Goal: Transaction & Acquisition: Download file/media

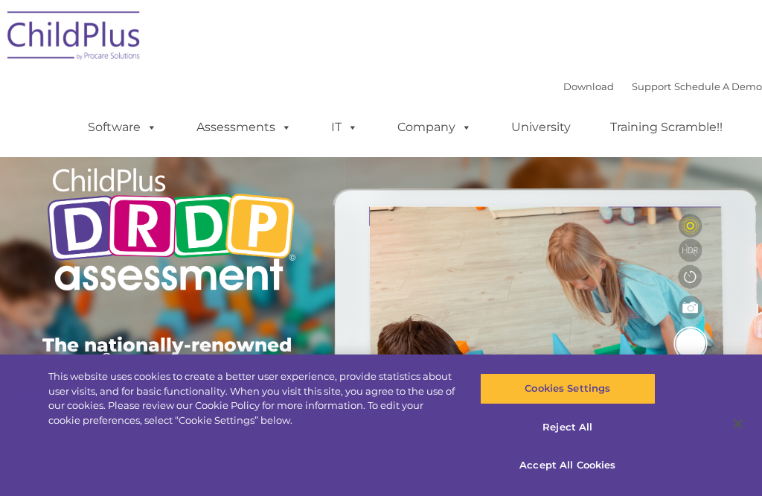
click at [578, 82] on link "Download" at bounding box center [588, 86] width 51 height 12
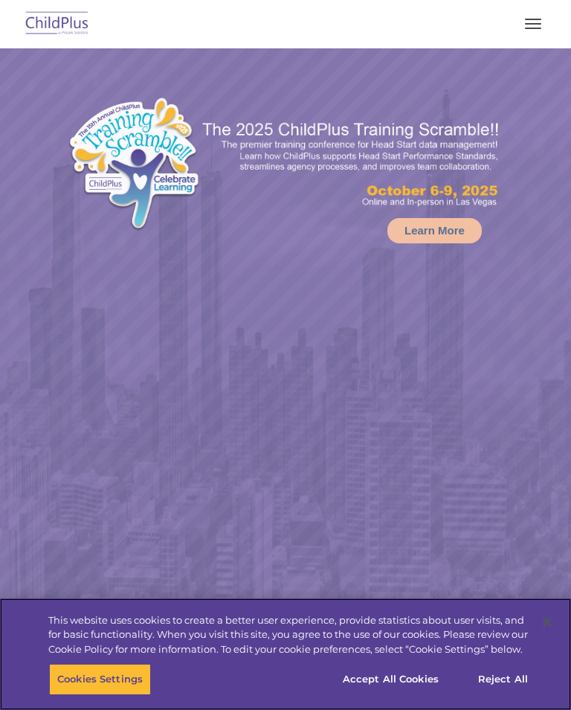
select select "MEDIUM"
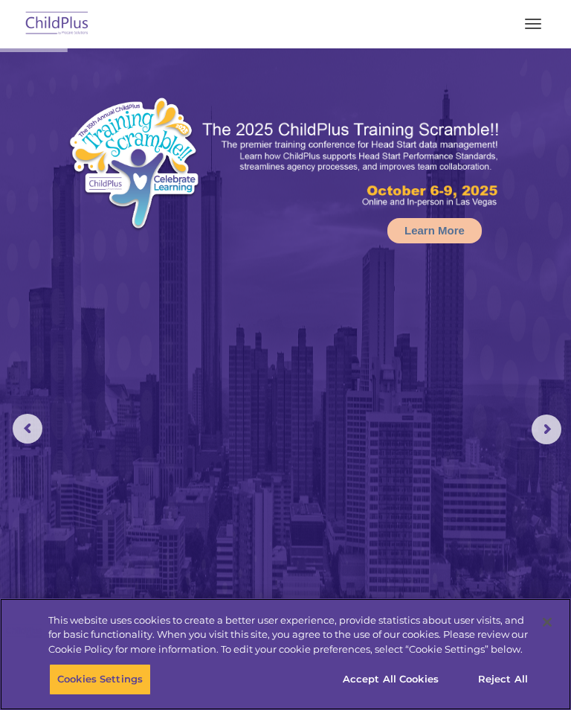
click at [406, 677] on button "Accept All Cookies" at bounding box center [391, 679] width 112 height 31
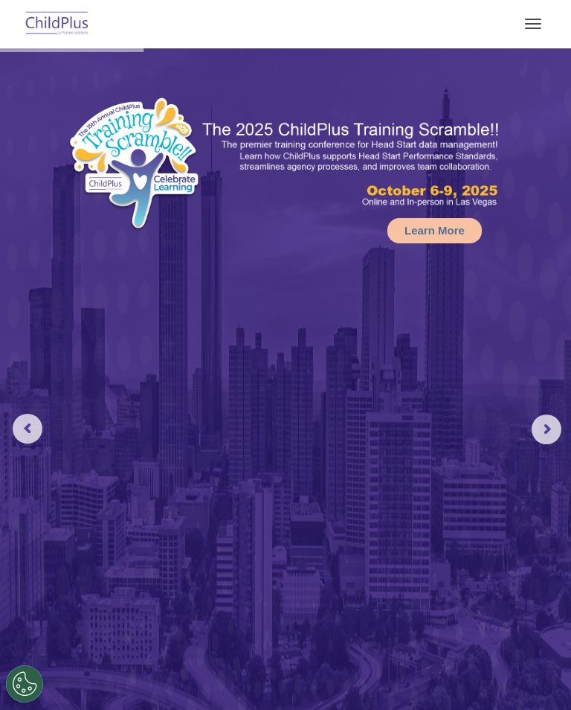
click at [533, 25] on button "button" at bounding box center [533, 24] width 31 height 24
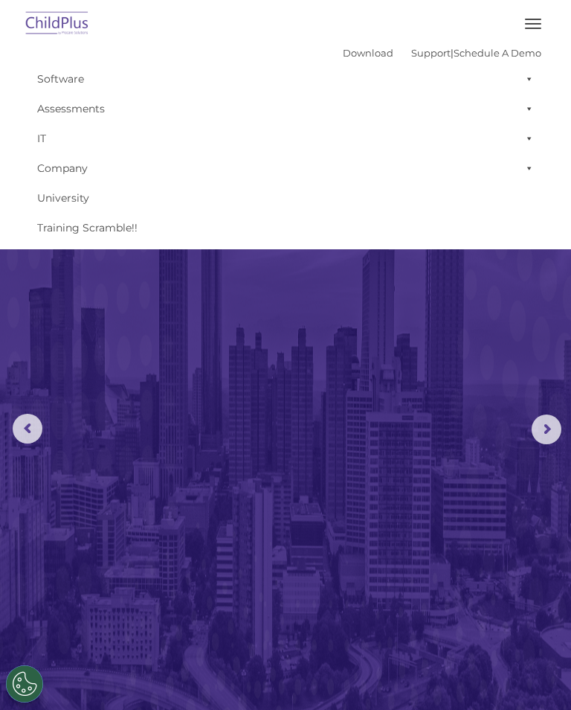
click at [352, 48] on link "Download" at bounding box center [368, 53] width 51 height 12
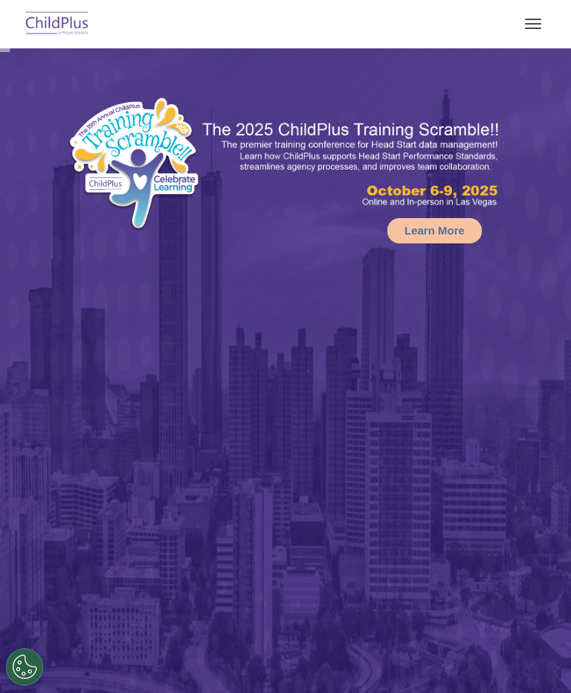
select select "MEDIUM"
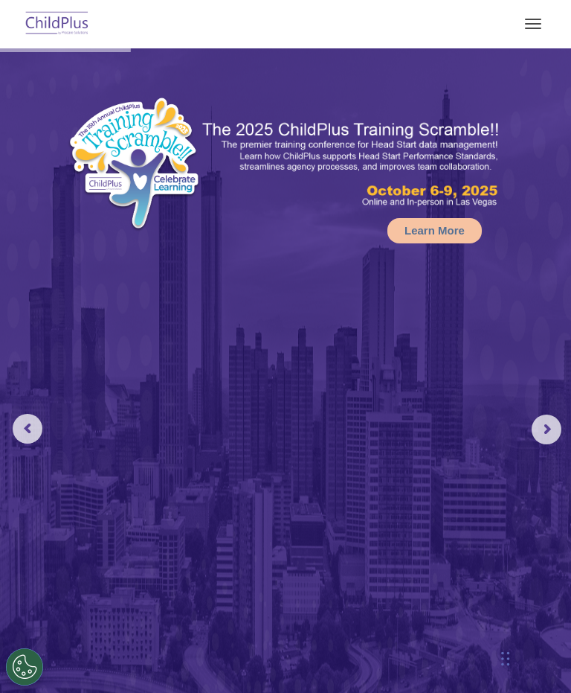
click at [533, 25] on button "button" at bounding box center [533, 24] width 31 height 24
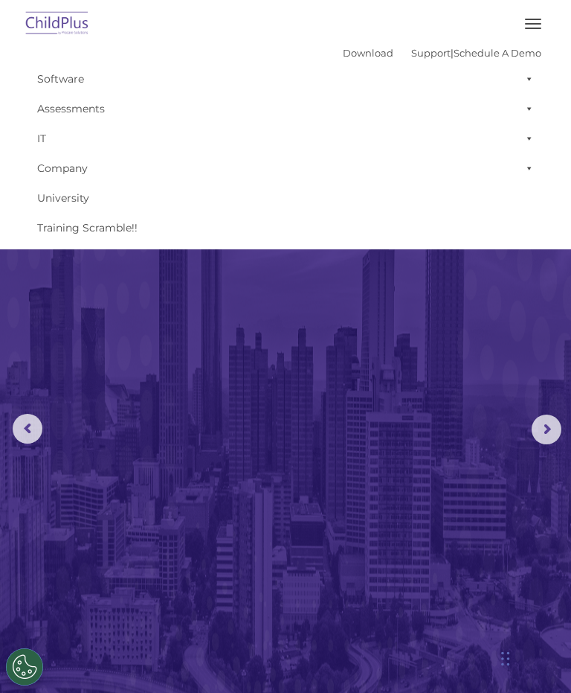
click at [343, 51] on link "Download" at bounding box center [368, 53] width 51 height 12
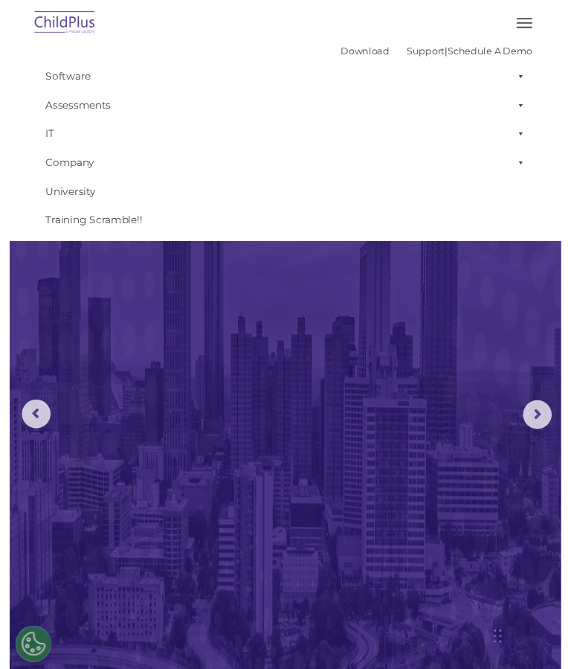
scroll to position [25, 0]
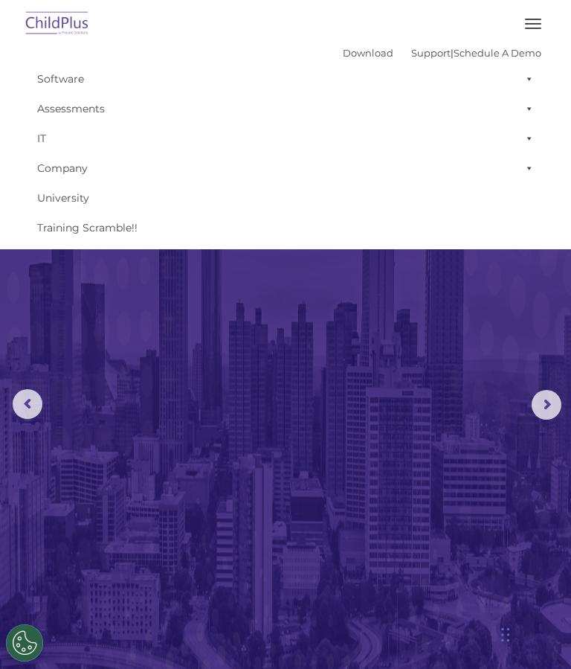
click at [47, 112] on link "Assessments" at bounding box center [286, 109] width 512 height 30
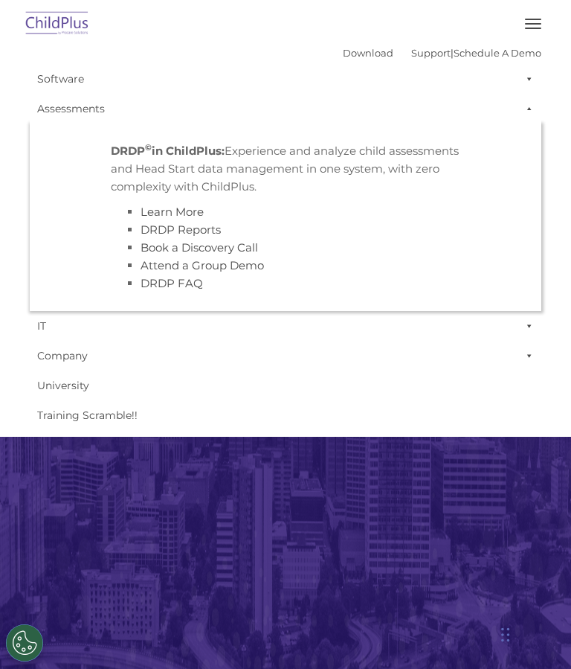
click at [169, 237] on link "DRDP Reports" at bounding box center [181, 229] width 80 height 14
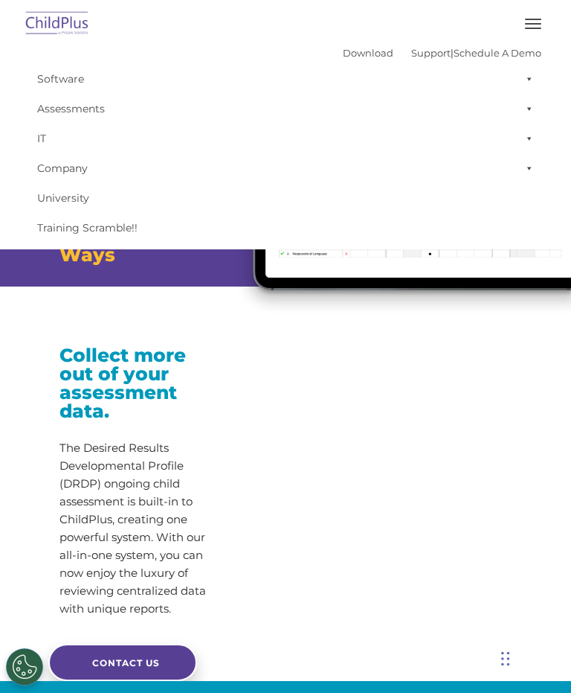
click at [346, 47] on link "Download" at bounding box center [368, 53] width 51 height 12
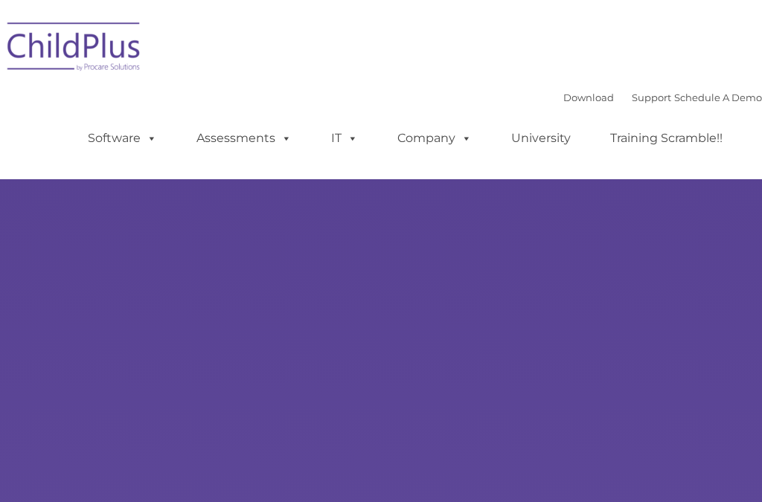
type input ""
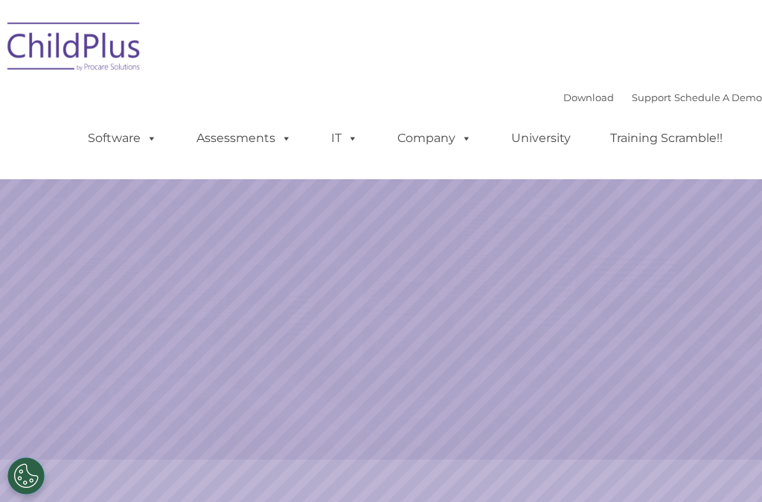
scroll to position [19, 0]
select select "MEDIUM"
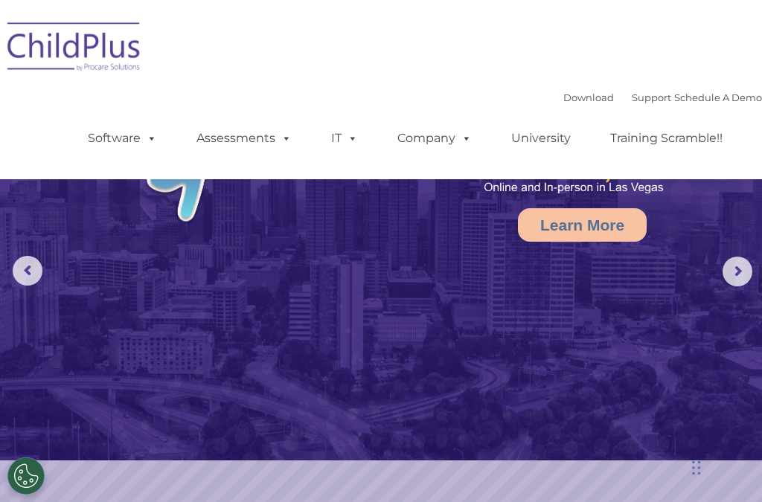
scroll to position [17, 0]
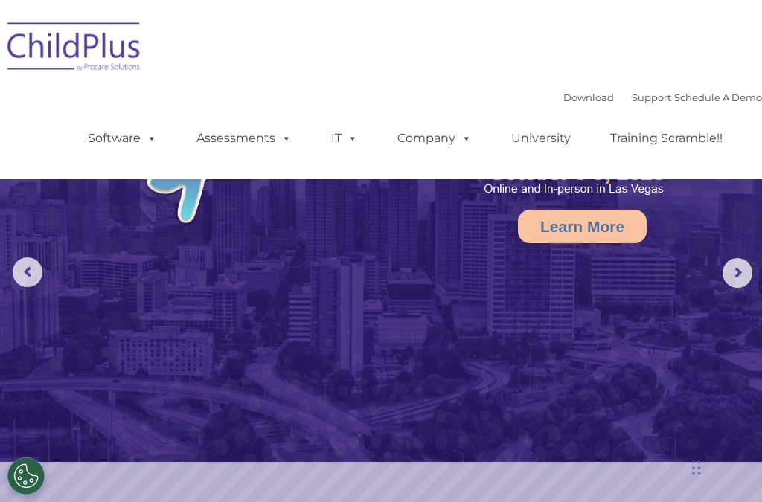
click at [563, 93] on link "Download" at bounding box center [588, 98] width 51 height 12
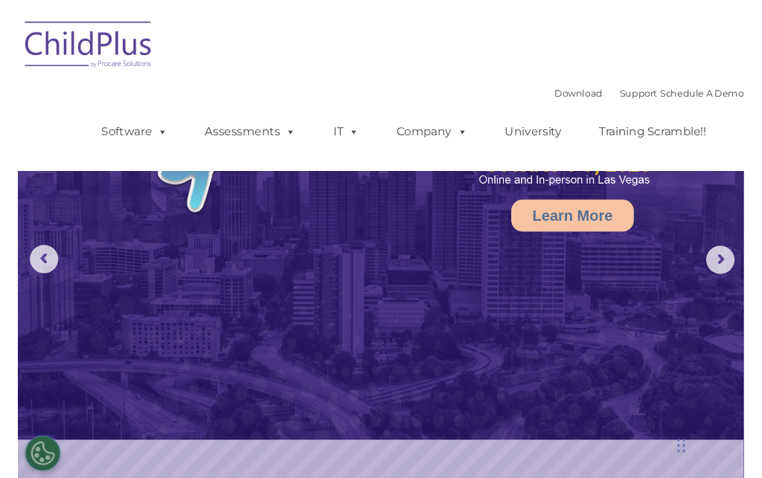
scroll to position [53, 0]
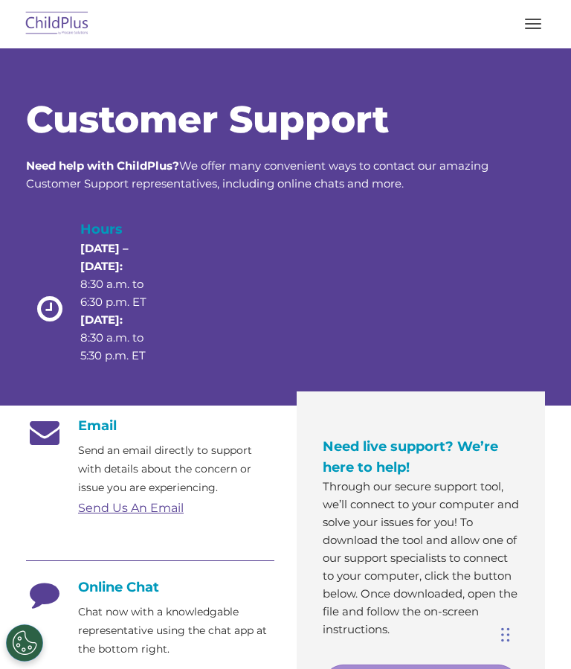
scroll to position [27, 0]
